Goal: Transaction & Acquisition: Book appointment/travel/reservation

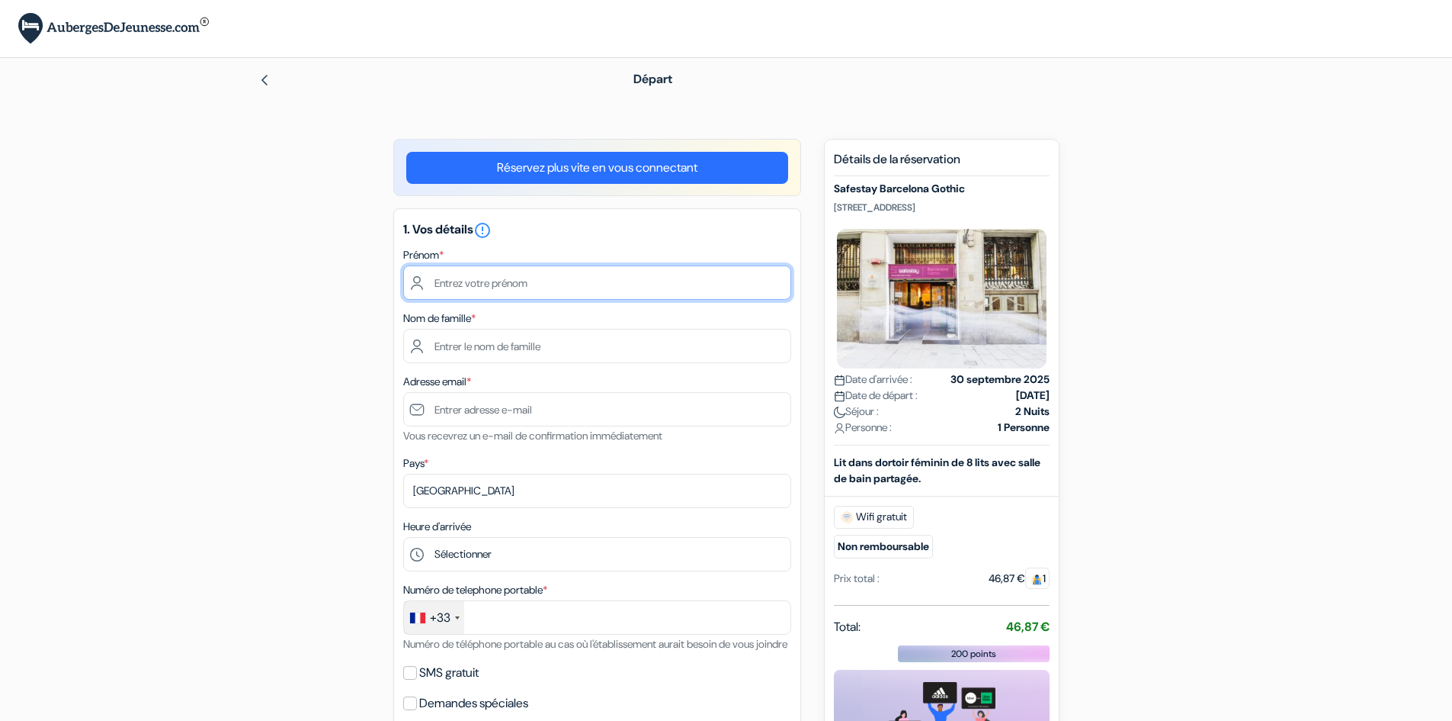
click at [518, 284] on input "text" at bounding box center [597, 282] width 388 height 34
type input "Izaura"
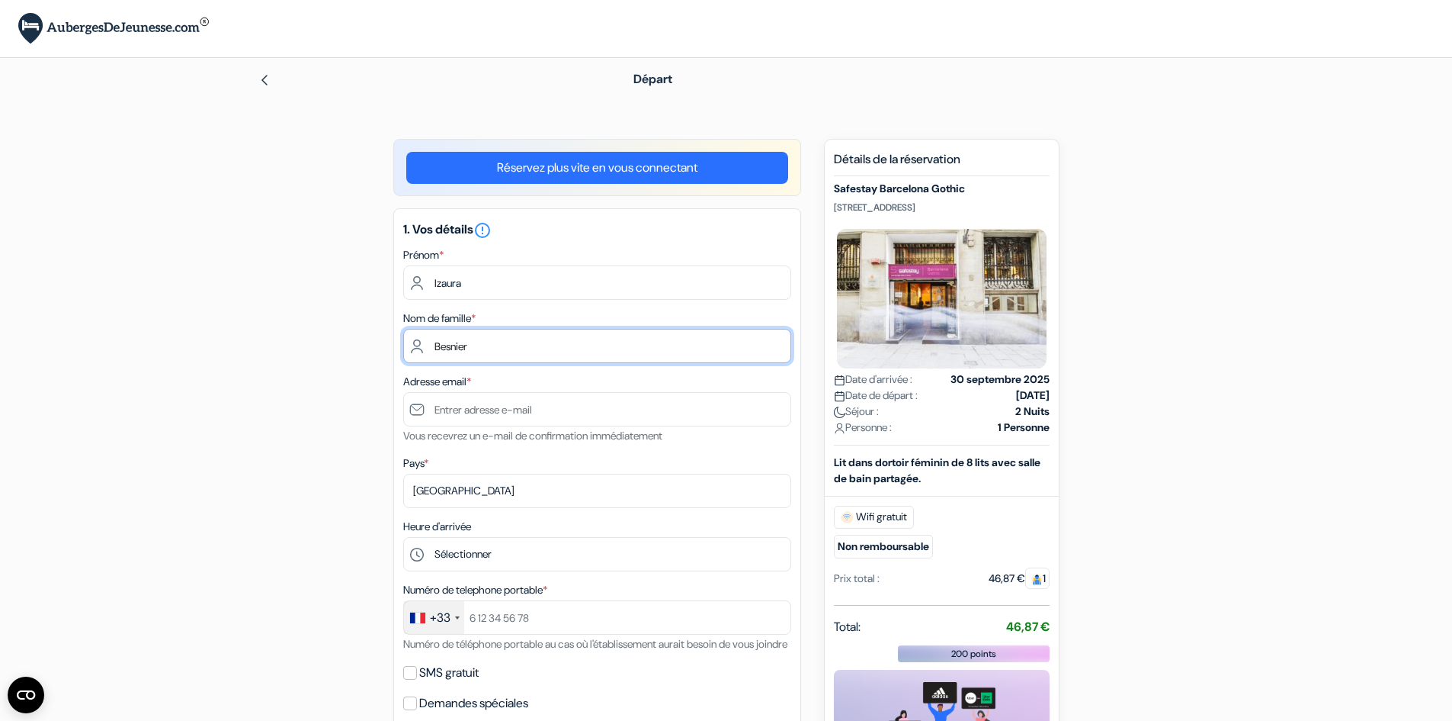
type input "Besnier"
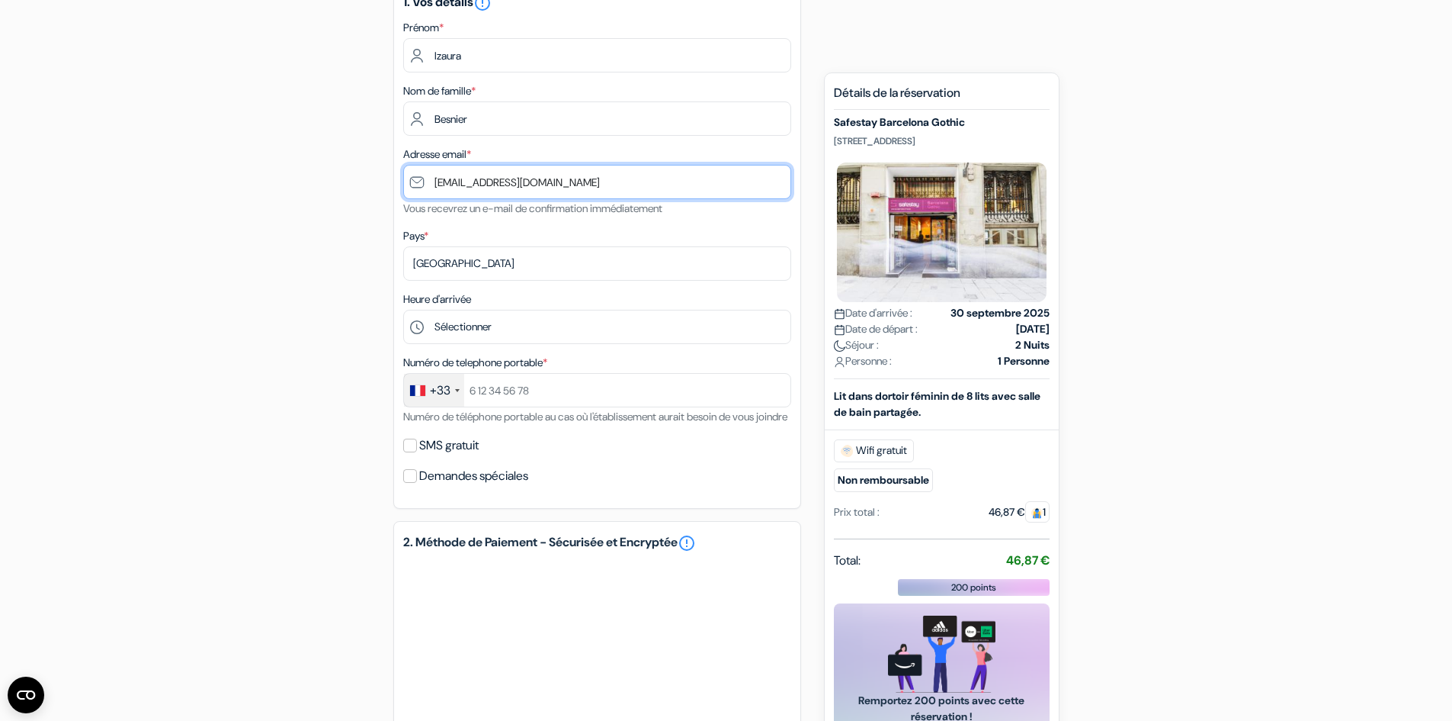
scroll to position [229, 0]
type input "[EMAIL_ADDRESS][DOMAIN_NAME]"
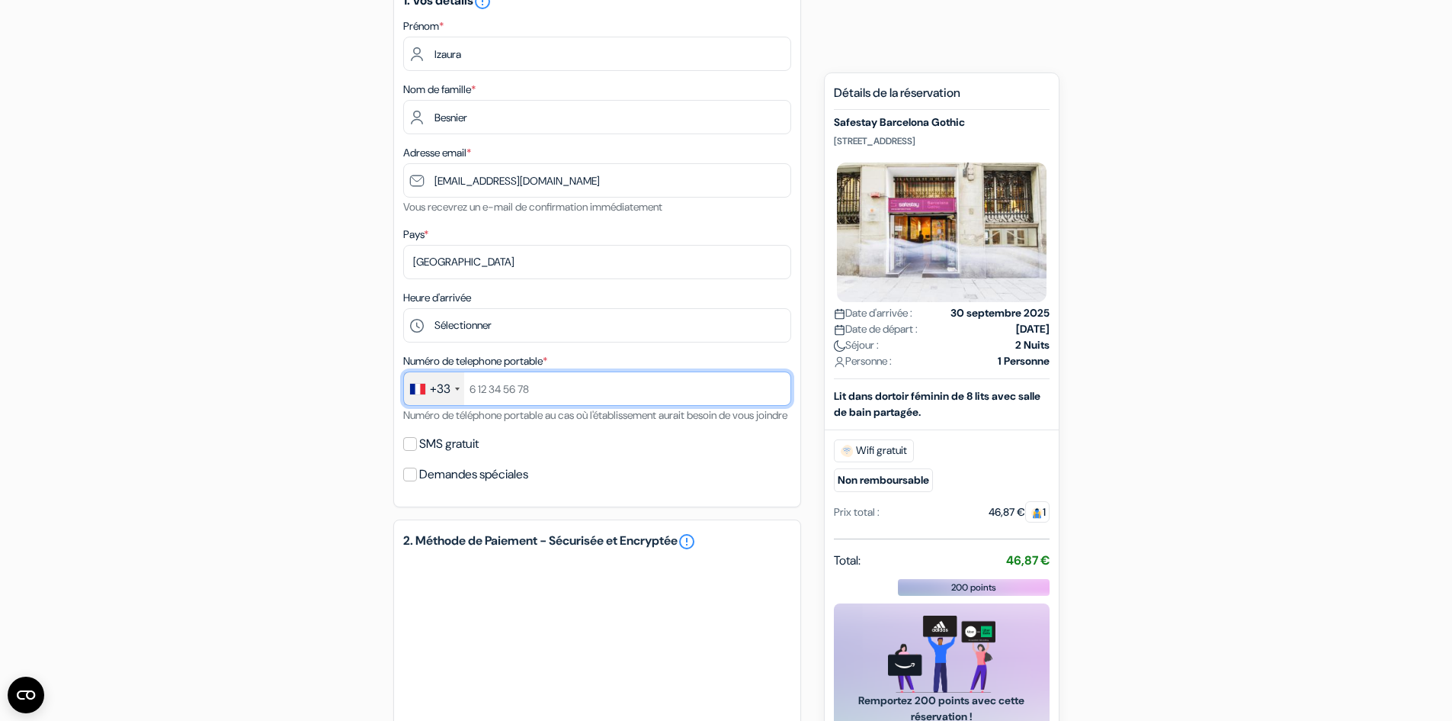
click at [581, 381] on input "text" at bounding box center [597, 388] width 388 height 34
type input "648065848"
drag, startPoint x: 509, startPoint y: 392, endPoint x: 466, endPoint y: 396, distance: 43.6
click at [466, 396] on input "648065848" at bounding box center [597, 388] width 388 height 34
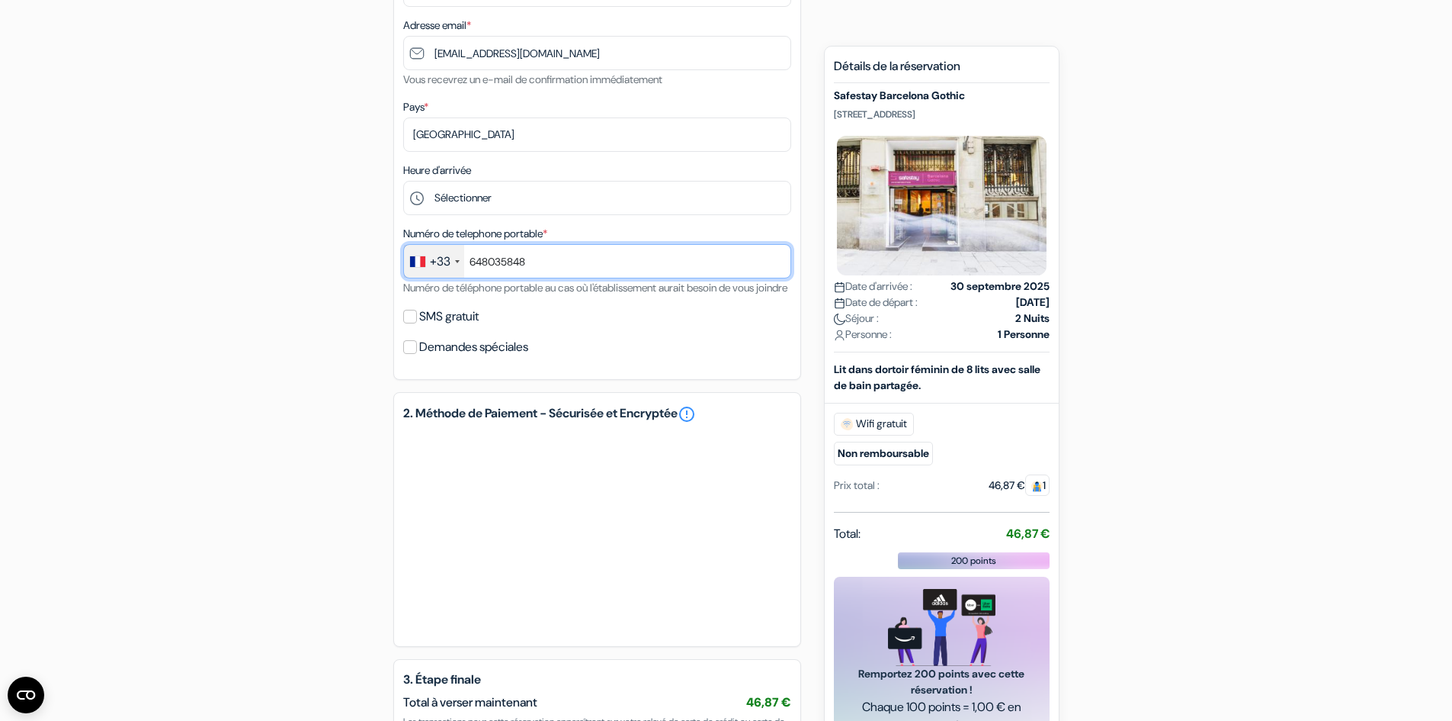
scroll to position [566, 0]
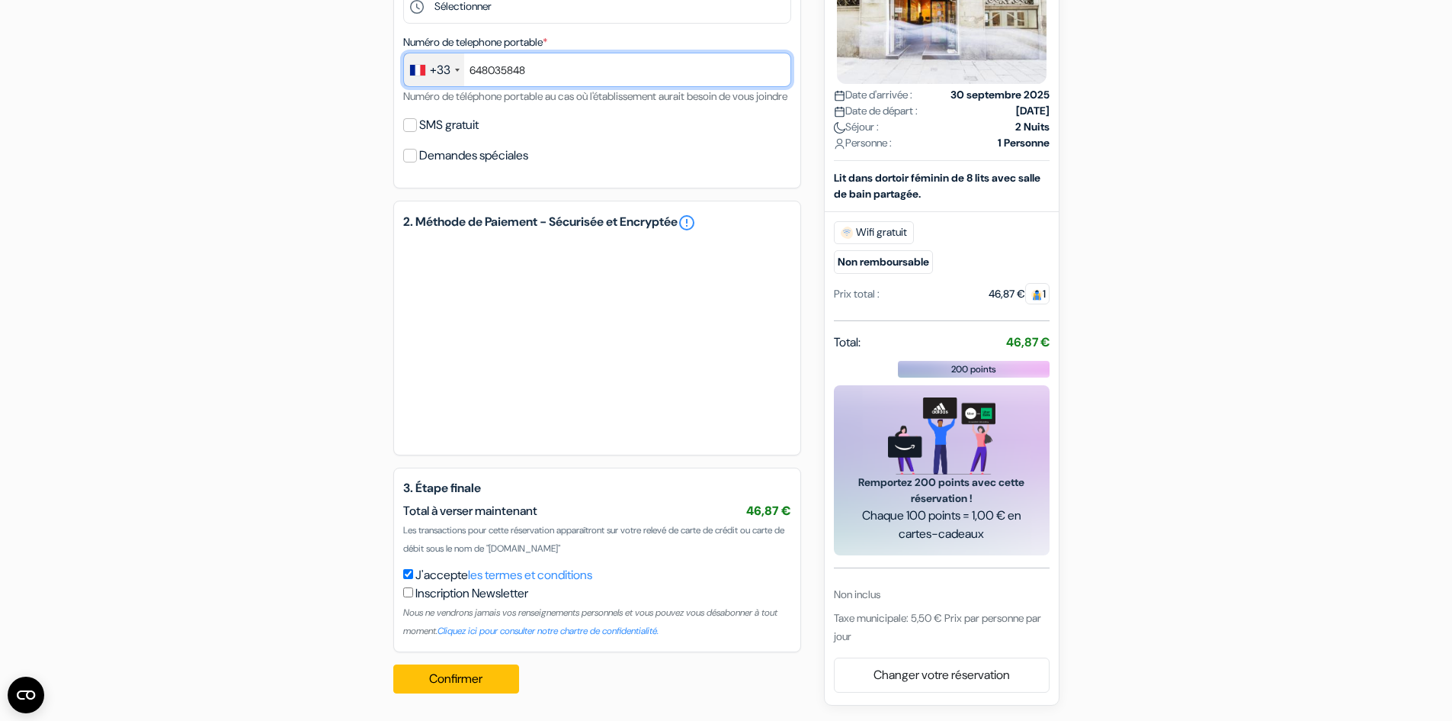
type input "648035848"
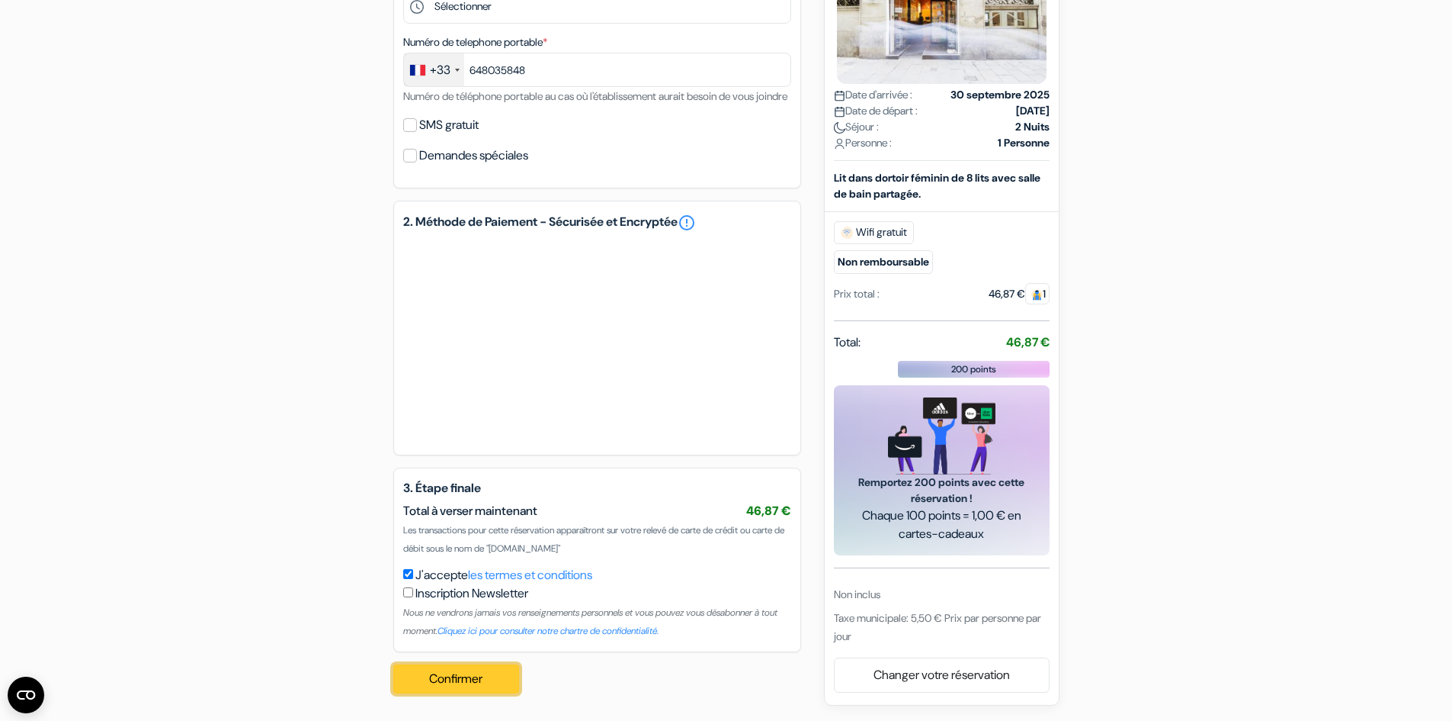
click at [496, 671] on button "Confirmer Loading..." at bounding box center [456, 678] width 127 height 29
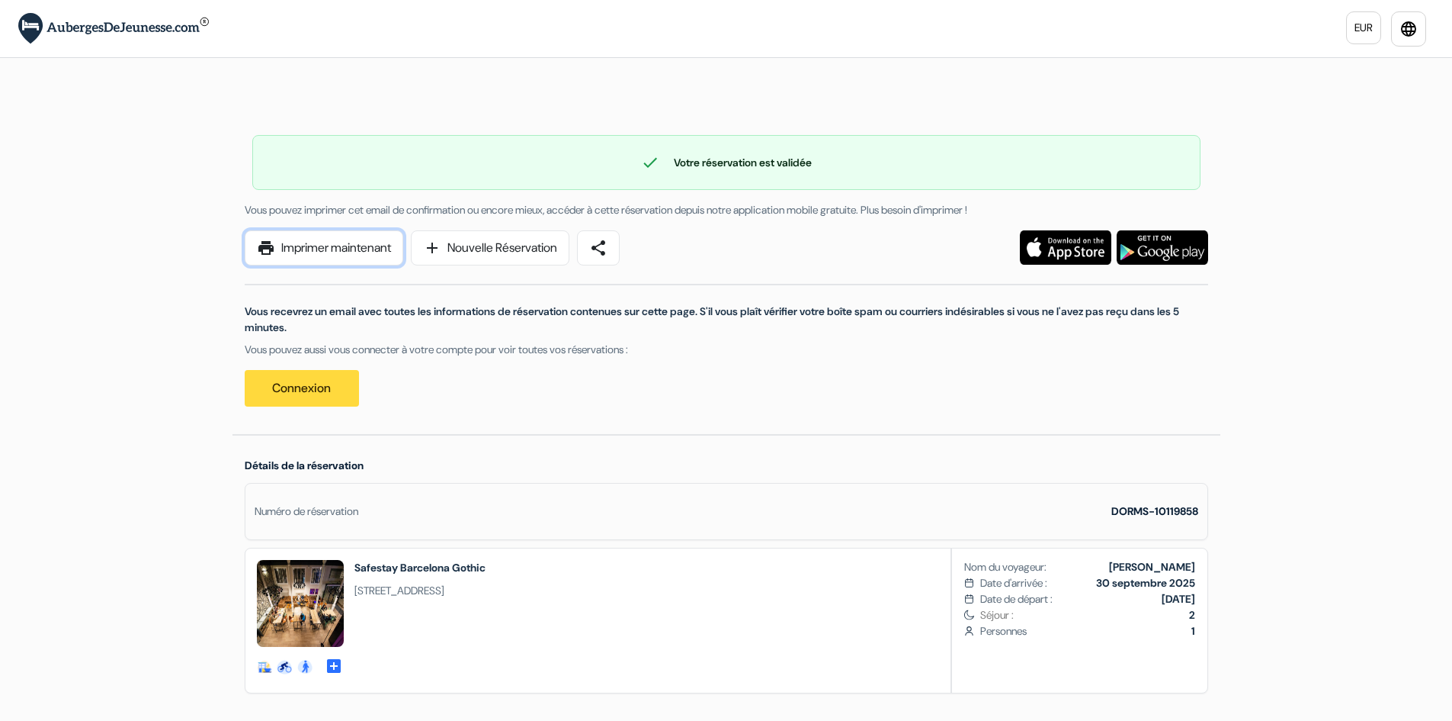
click at [374, 246] on link "print Imprimer maintenant" at bounding box center [324, 247] width 159 height 35
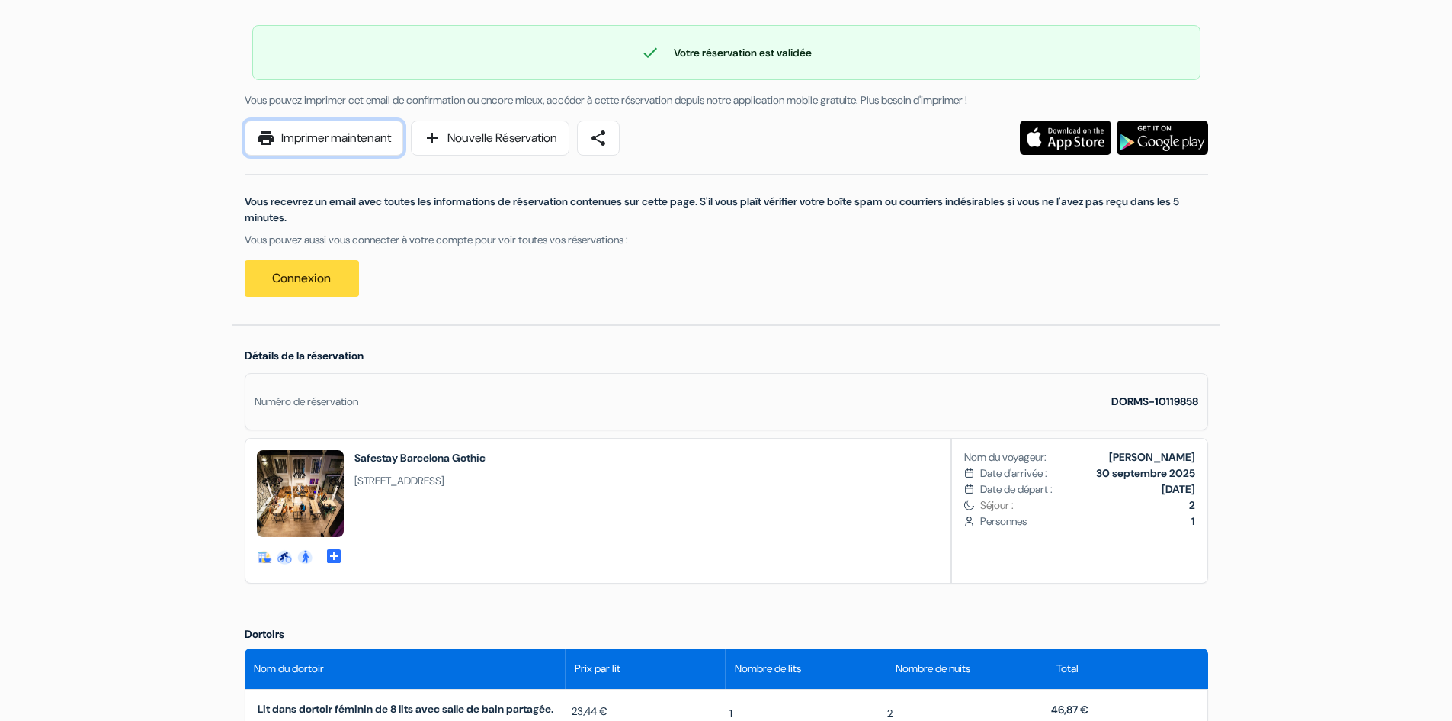
scroll to position [305, 0]
